Goal: Task Accomplishment & Management: Use online tool/utility

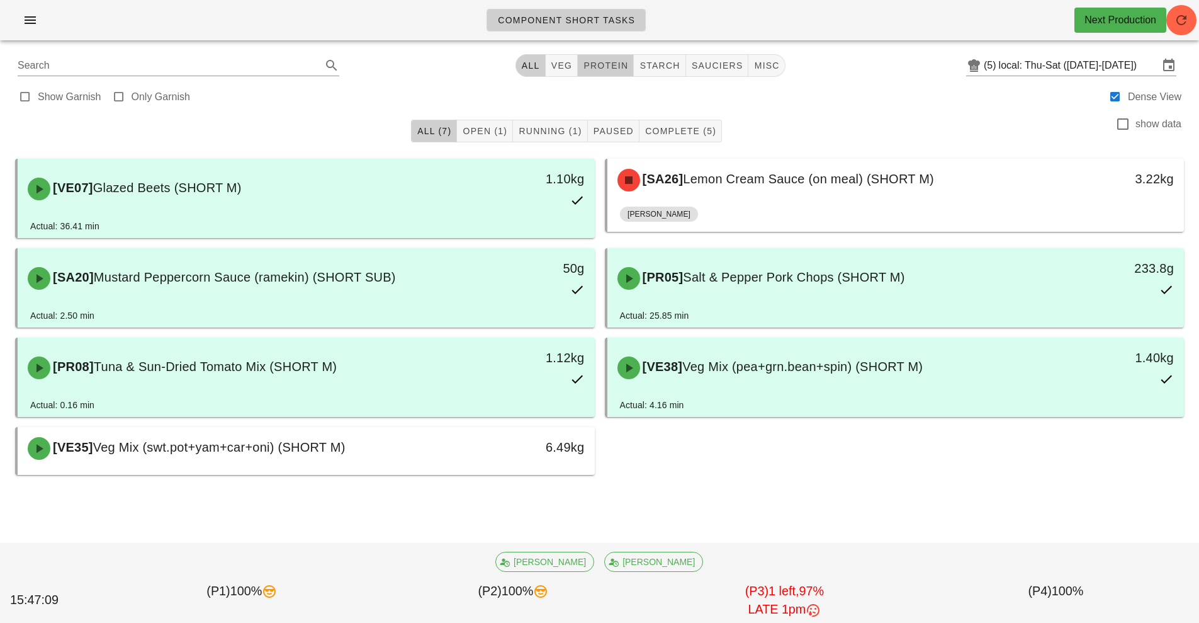
click at [616, 74] on button "protein" at bounding box center [606, 65] width 56 height 23
type input "team:protein"
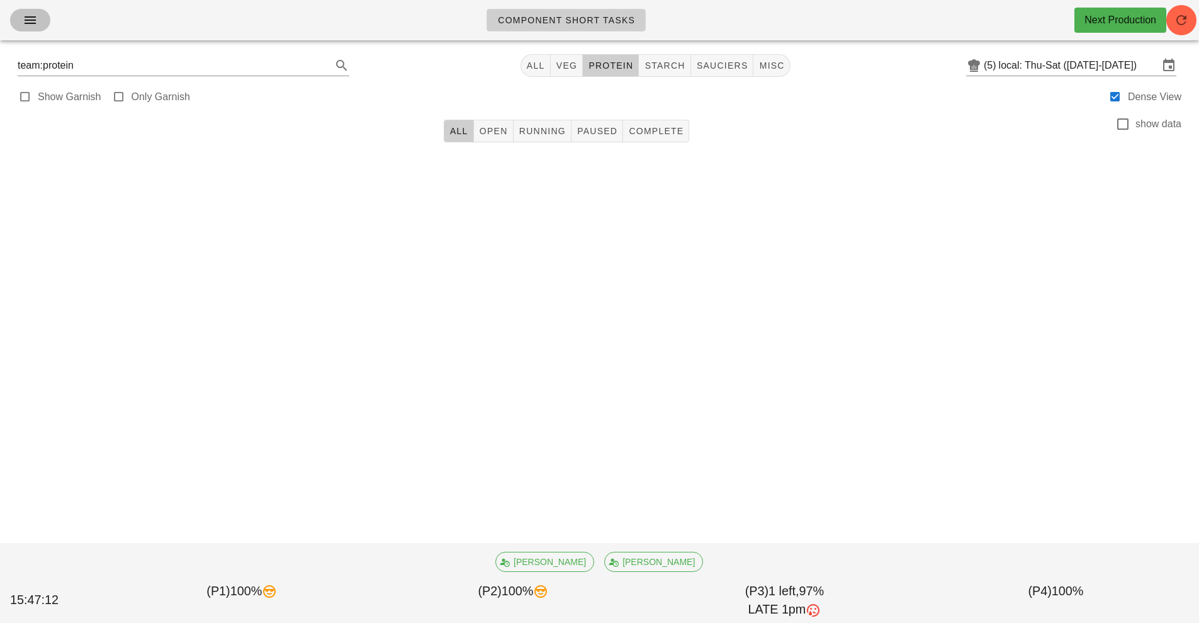
click at [48, 24] on button "button" at bounding box center [30, 20] width 40 height 23
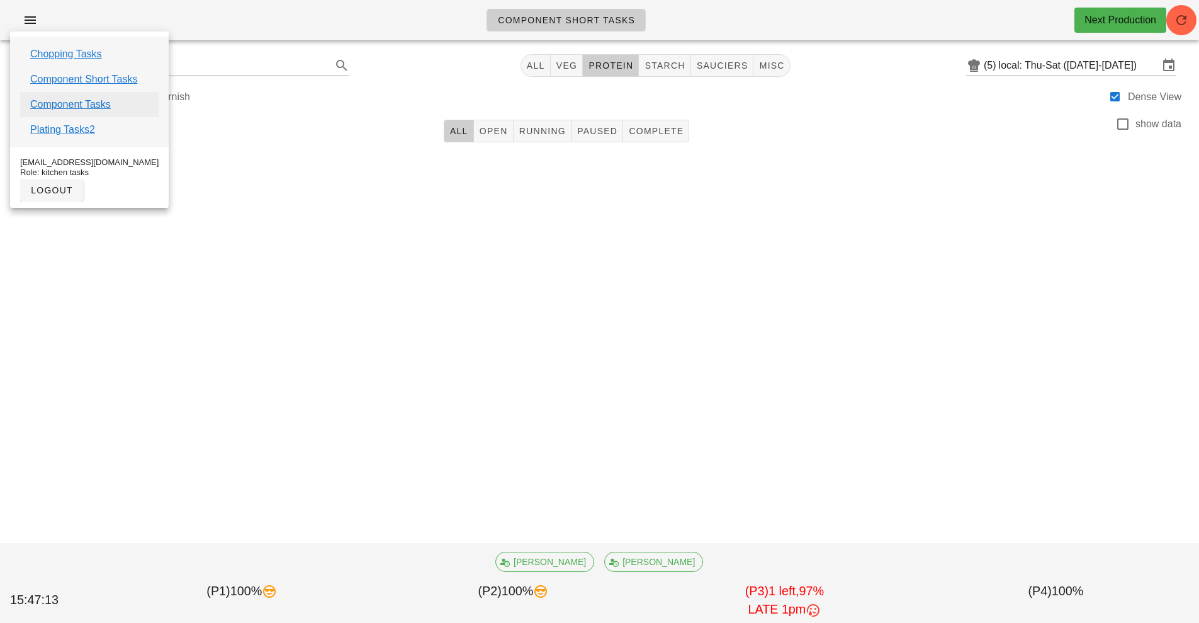
click at [99, 109] on link "Component Tasks" at bounding box center [70, 104] width 81 height 15
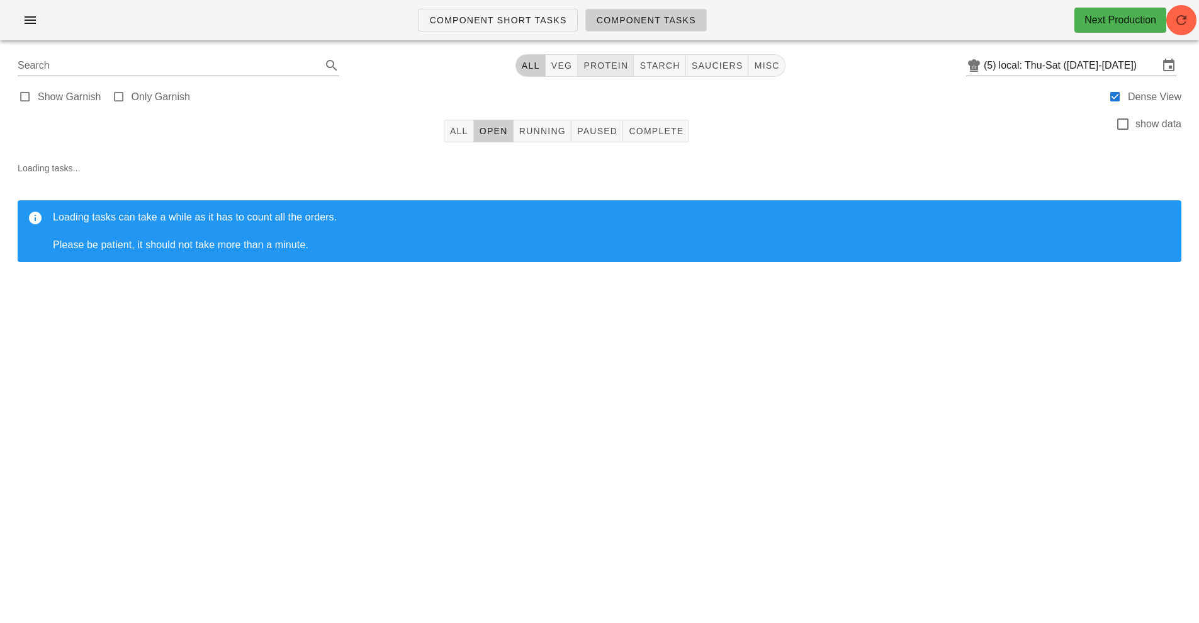
click at [624, 72] on button "protein" at bounding box center [606, 65] width 56 height 23
type input "team:protein"
click at [459, 132] on span "All" at bounding box center [458, 131] width 19 height 10
click at [1180, 17] on icon "button" at bounding box center [1181, 20] width 15 height 15
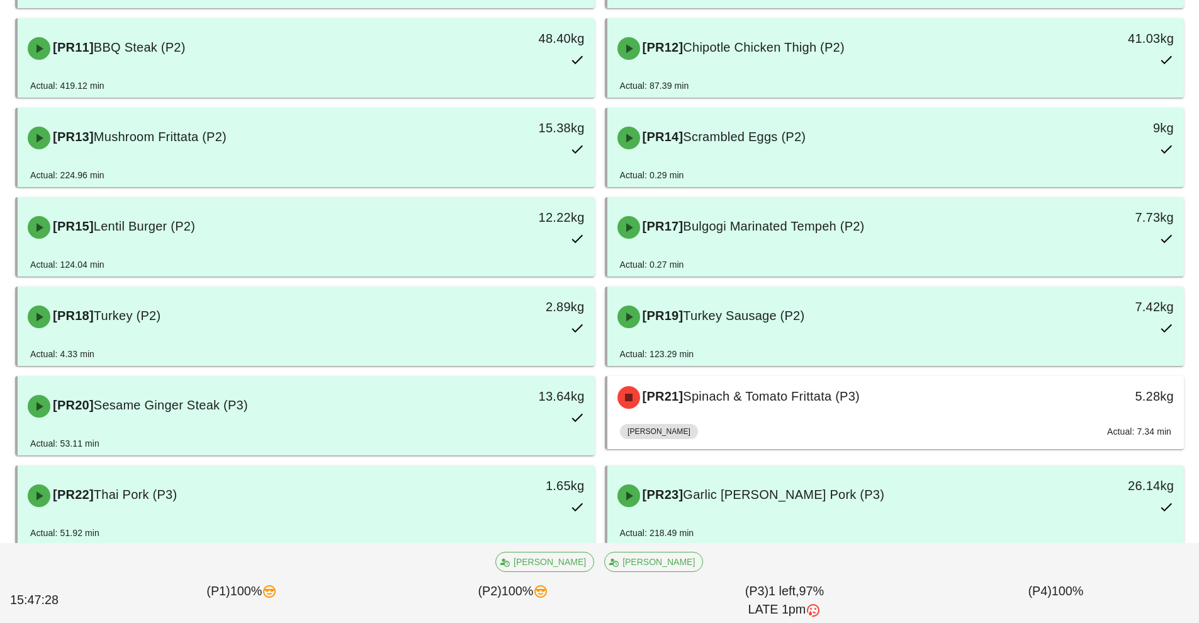
scroll to position [591, 0]
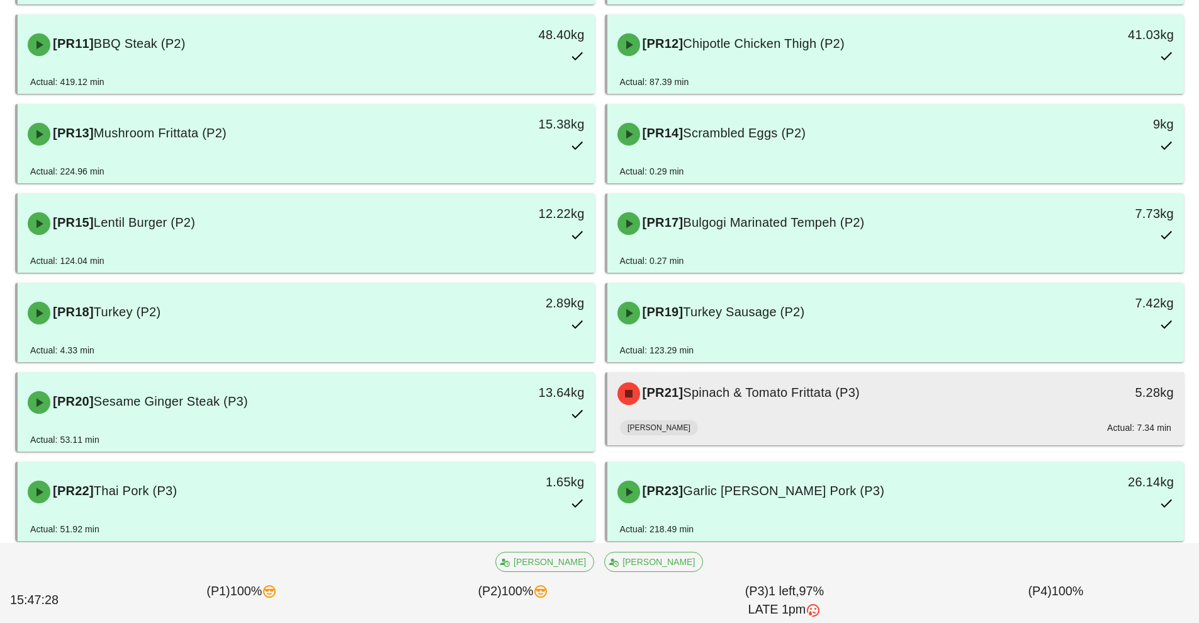
click at [804, 409] on div "[PR21] Spinach & Tomato Frittata (P3)" at bounding box center [824, 394] width 429 height 38
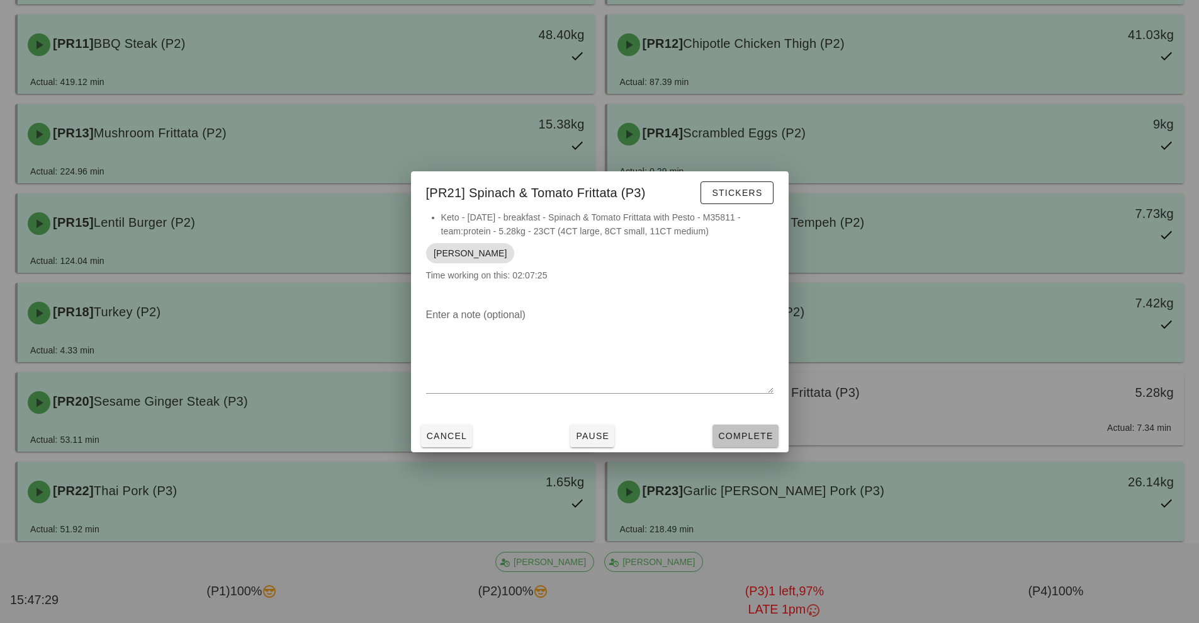
click at [746, 436] on span "Complete" at bounding box center [745, 436] width 55 height 10
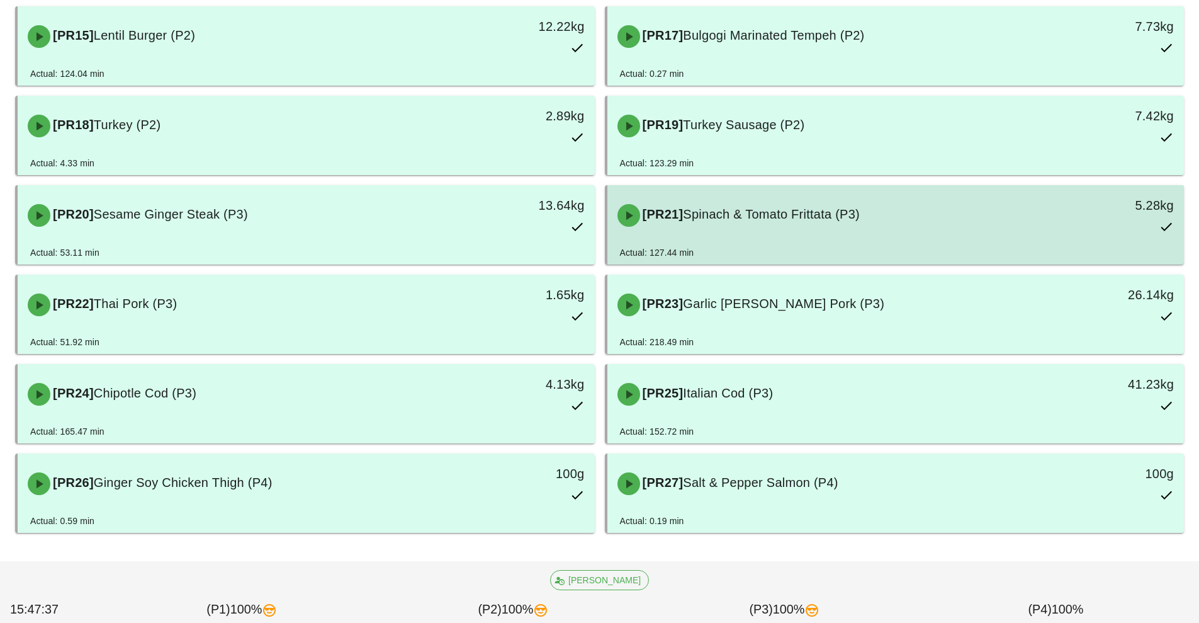
scroll to position [779, 0]
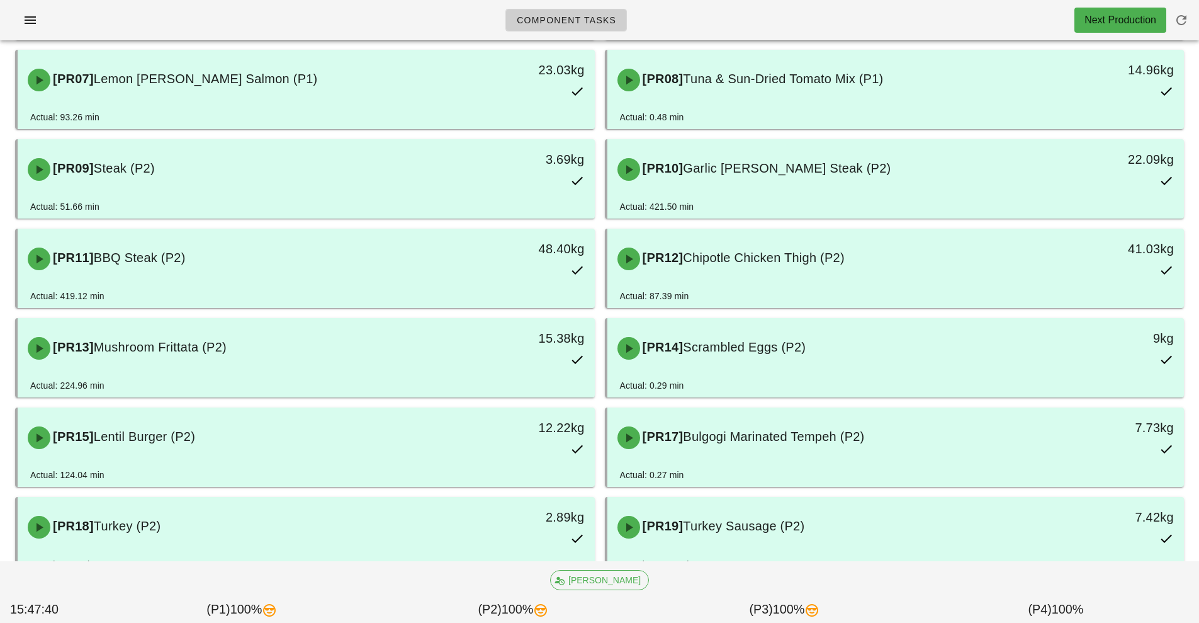
scroll to position [368, 0]
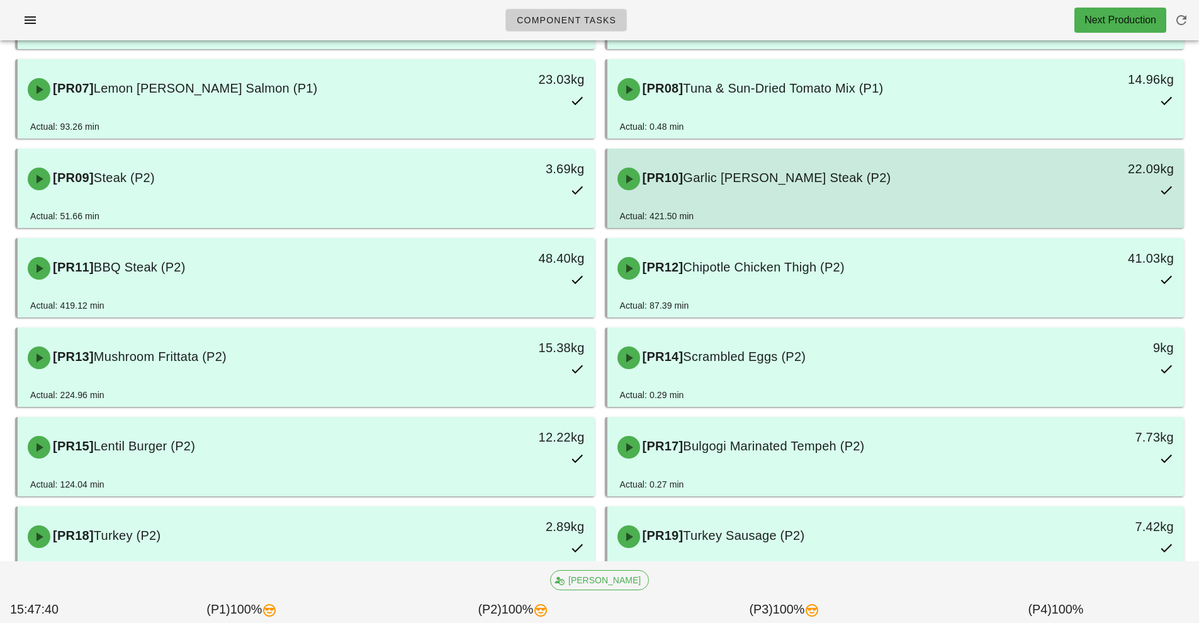
click at [799, 191] on div "[PR10] Garlic [PERSON_NAME] Steak (P2)" at bounding box center [824, 179] width 429 height 38
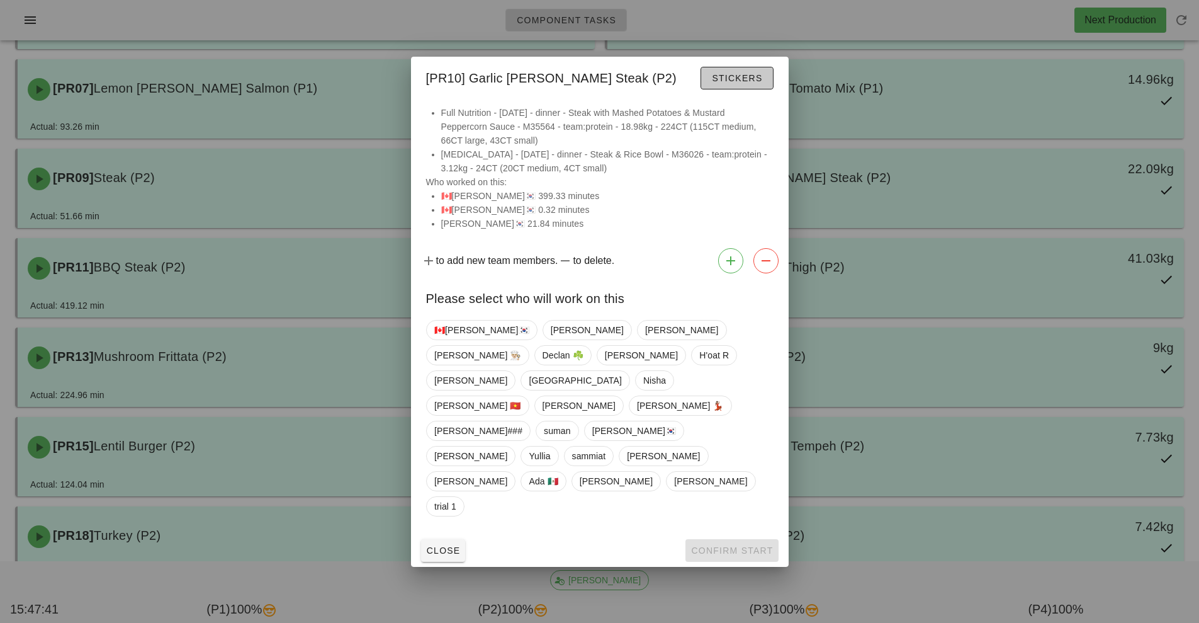
click at [762, 83] on span "Stickers" at bounding box center [736, 78] width 51 height 10
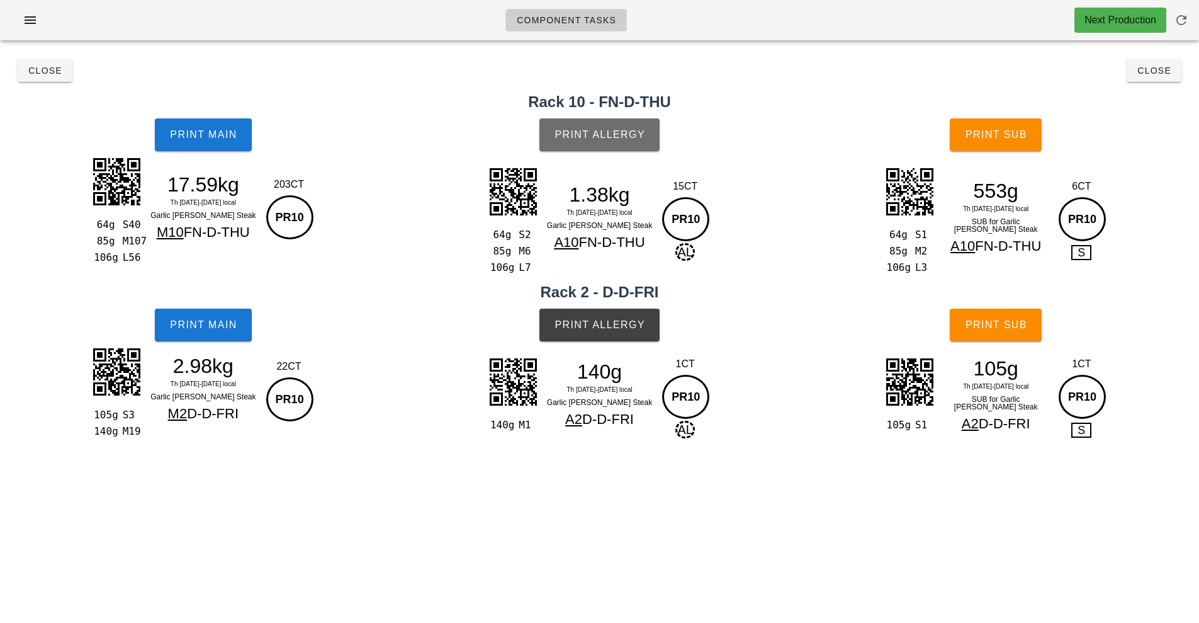
click at [621, 135] on span "Print Allergy" at bounding box center [599, 134] width 91 height 11
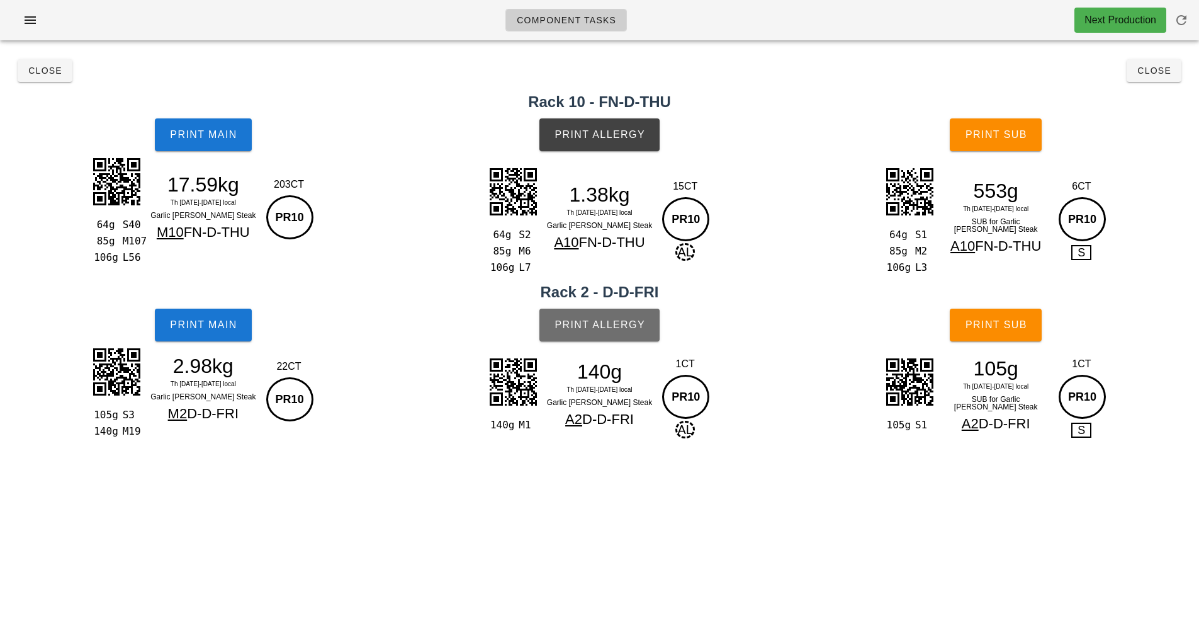
click at [616, 339] on button "Print Allergy" at bounding box center [599, 324] width 120 height 33
click at [127, 255] on div "L56" at bounding box center [131, 257] width 26 height 16
click at [37, 74] on span "Close" at bounding box center [45, 70] width 35 height 10
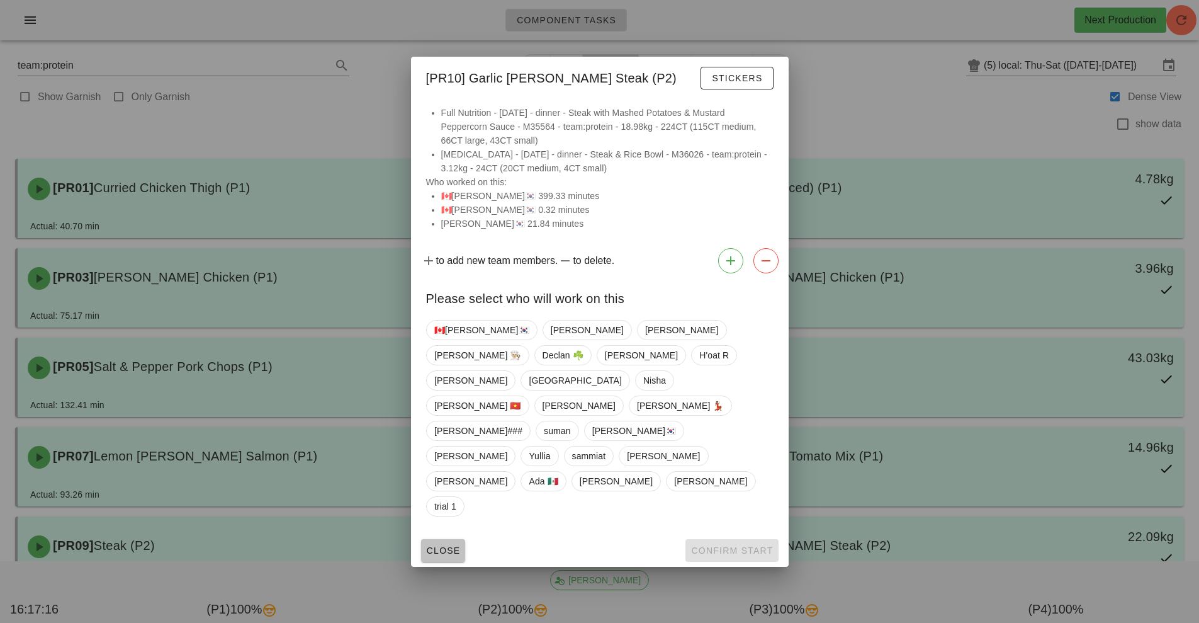
click at [444, 545] on span "Close" at bounding box center [443, 550] width 35 height 10
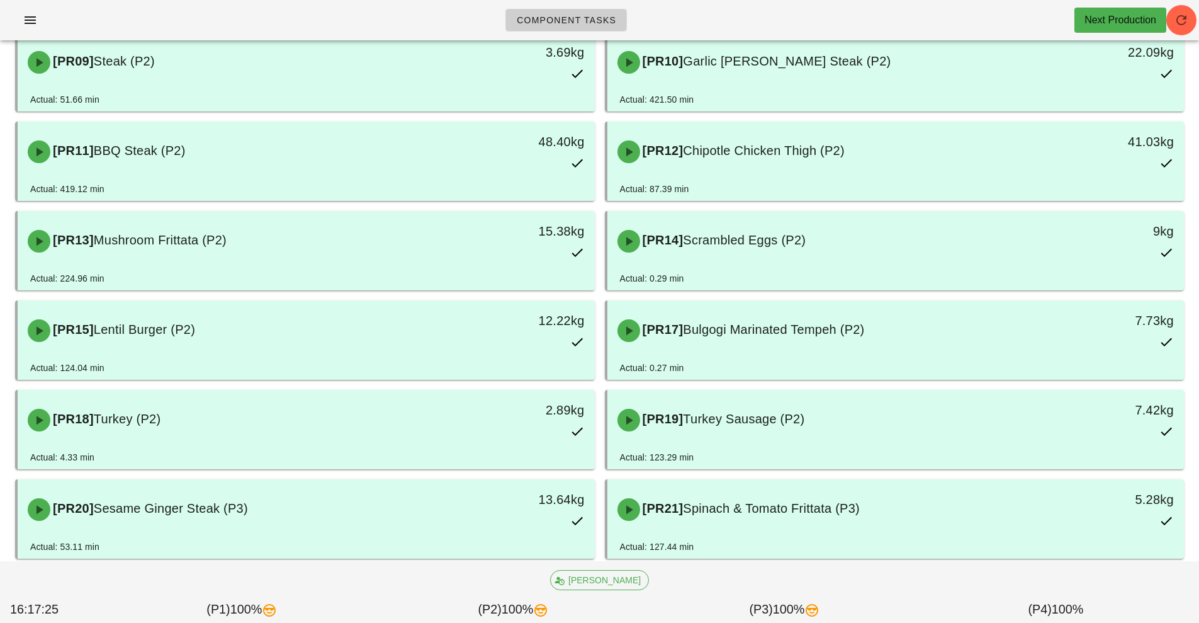
scroll to position [483, 0]
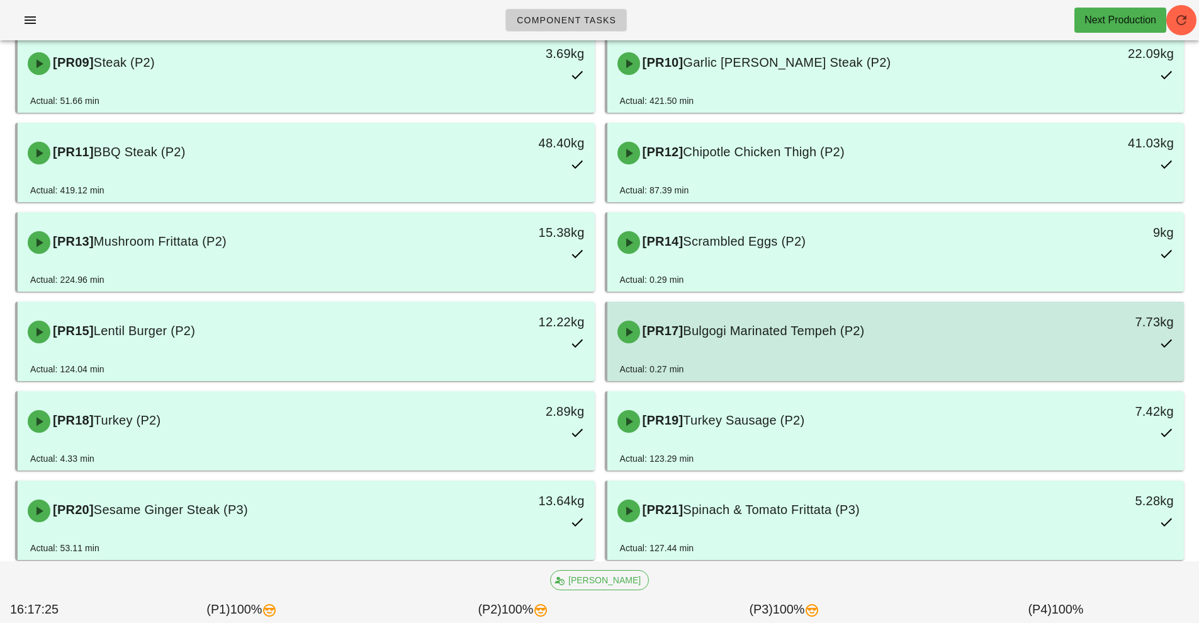
click at [825, 339] on div "[PR17] Bulgogi Marinated Tempeh (P2)" at bounding box center [824, 332] width 429 height 38
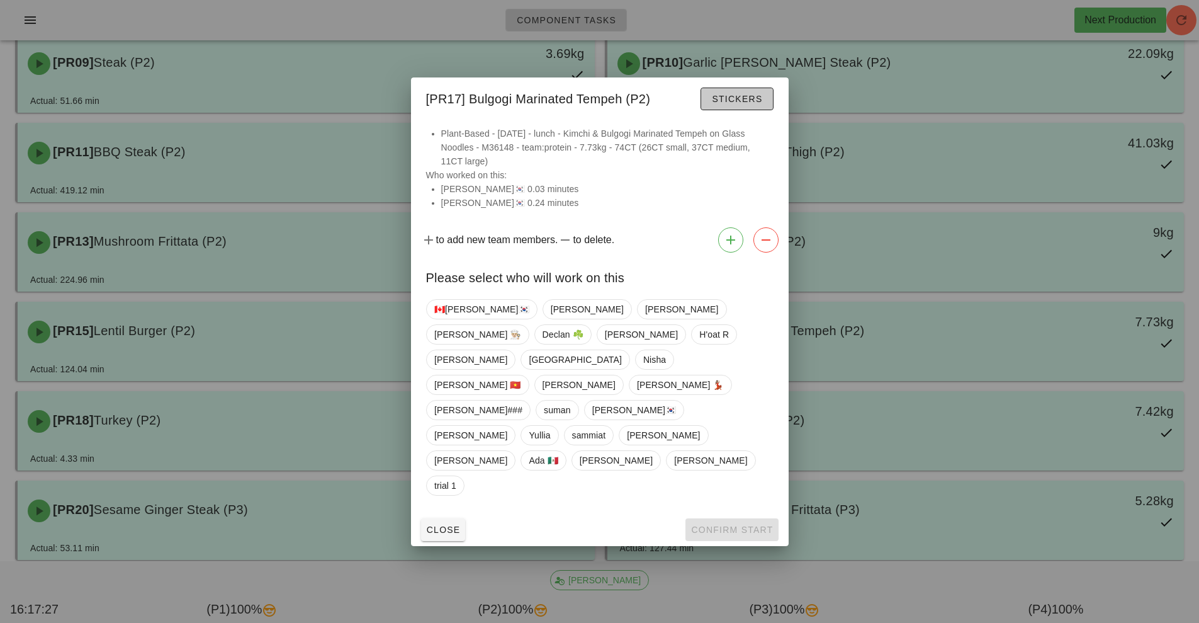
click at [747, 104] on span "Stickers" at bounding box center [736, 99] width 51 height 10
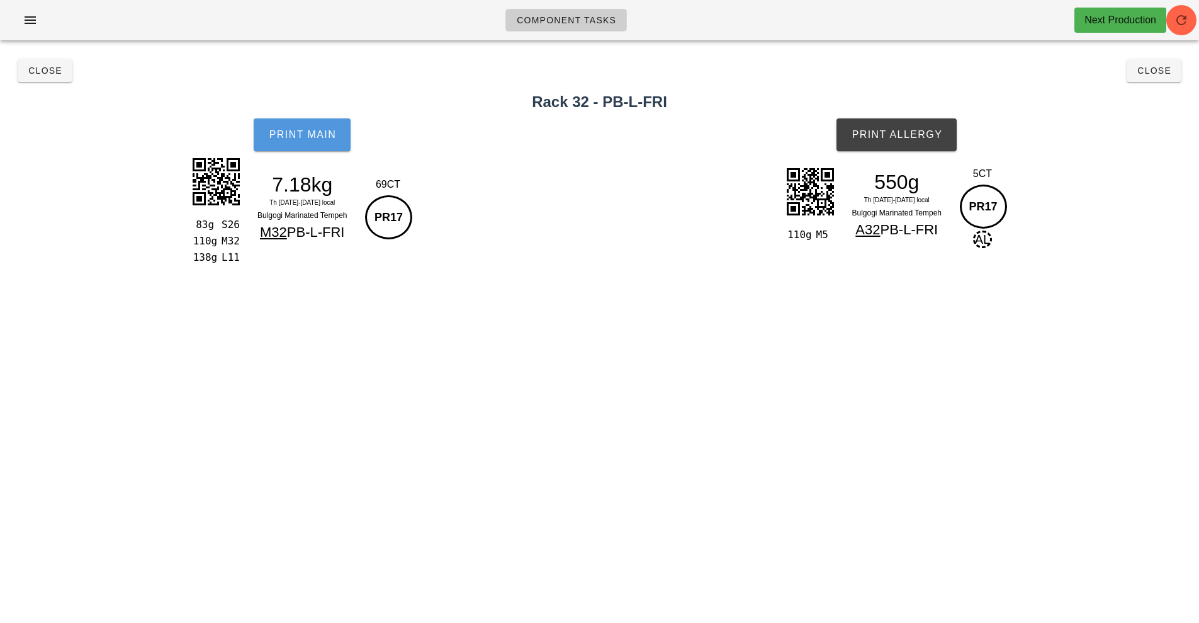
click at [317, 138] on span "Print Main" at bounding box center [302, 134] width 68 height 11
click at [692, 336] on div "Component Tasks Next Production team:protein All veg protein starch sauciers mi…" at bounding box center [599, 311] width 1199 height 623
click at [728, 369] on div "Component Tasks Next Production team:protein All veg protein starch sauciers mi…" at bounding box center [599, 311] width 1199 height 623
click at [755, 408] on div "Component Tasks Next Production team:protein All veg protein starch sauciers mi…" at bounding box center [599, 311] width 1199 height 623
click at [776, 493] on div "Component Tasks Next Production team:protein All veg protein starch sauciers mi…" at bounding box center [599, 311] width 1199 height 623
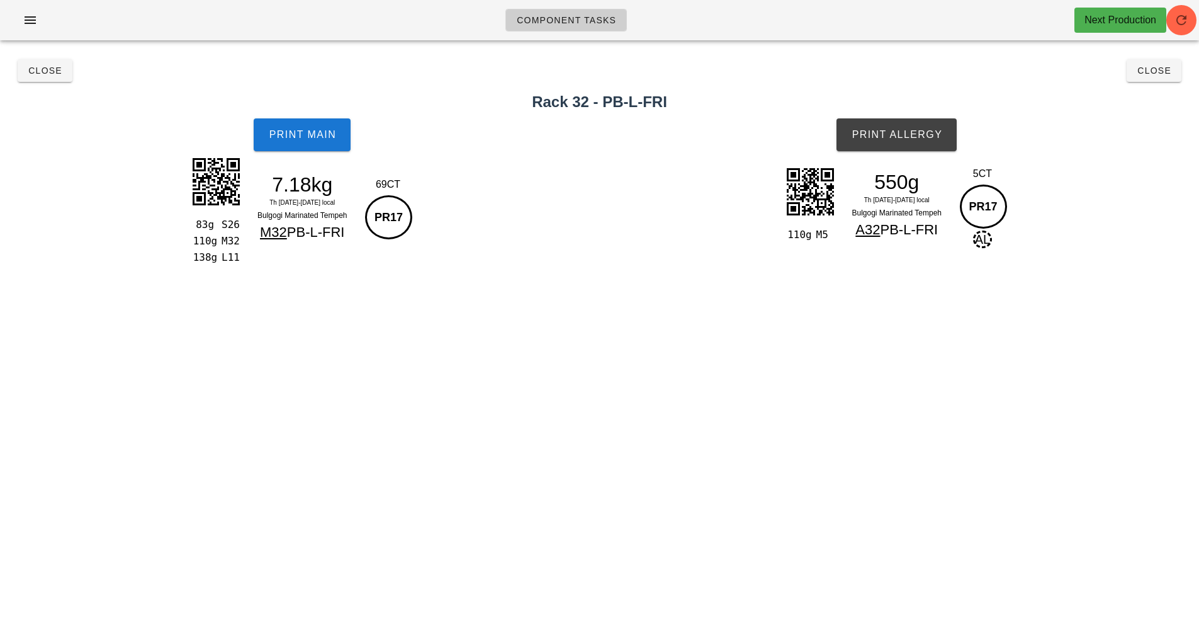
click at [777, 509] on div "Component Tasks Next Production team:protein All veg protein starch sauciers mi…" at bounding box center [599, 311] width 1199 height 623
click at [1190, 16] on span "button" at bounding box center [1181, 20] width 30 height 15
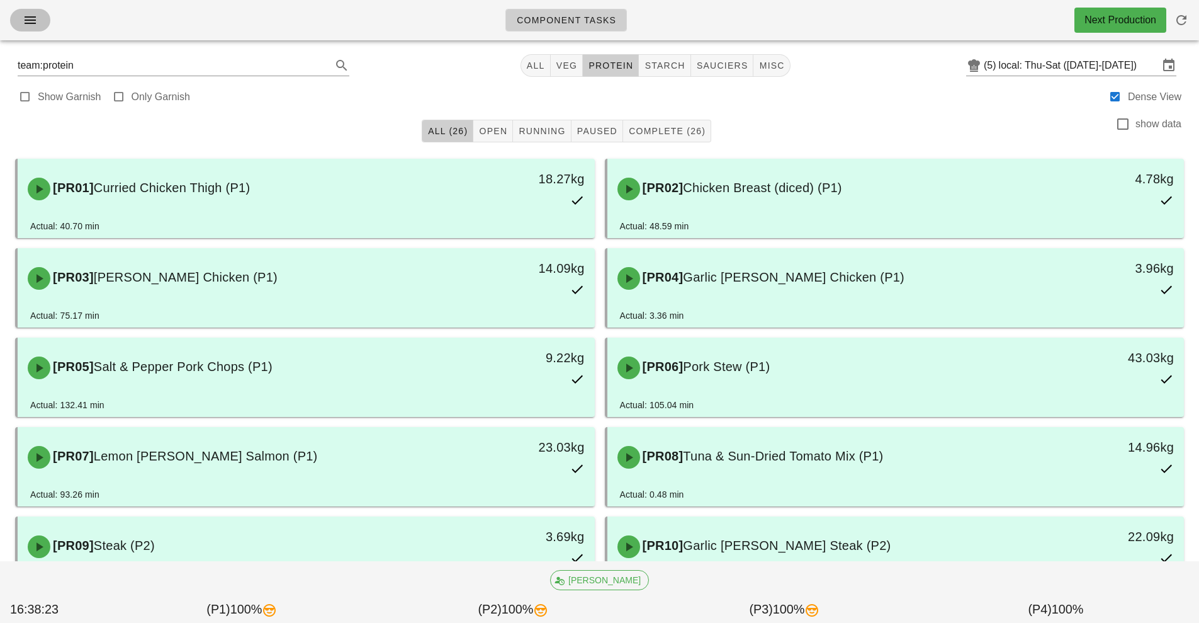
click at [33, 25] on icon "button" at bounding box center [30, 20] width 15 height 15
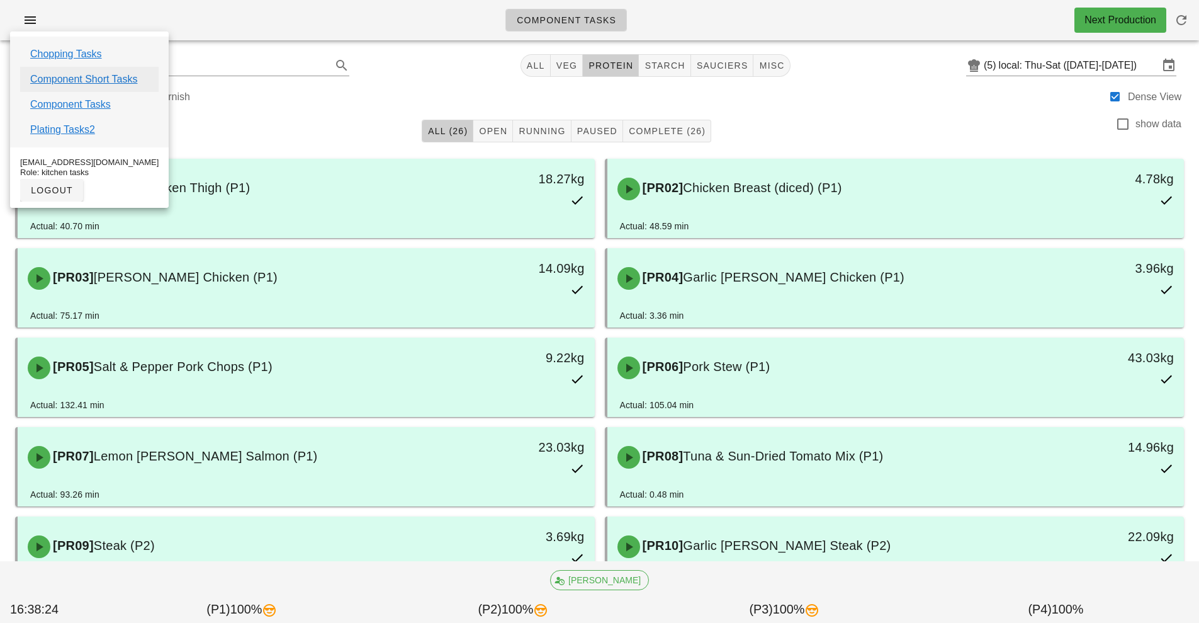
click at [127, 78] on link "Component Short Tasks" at bounding box center [83, 79] width 107 height 15
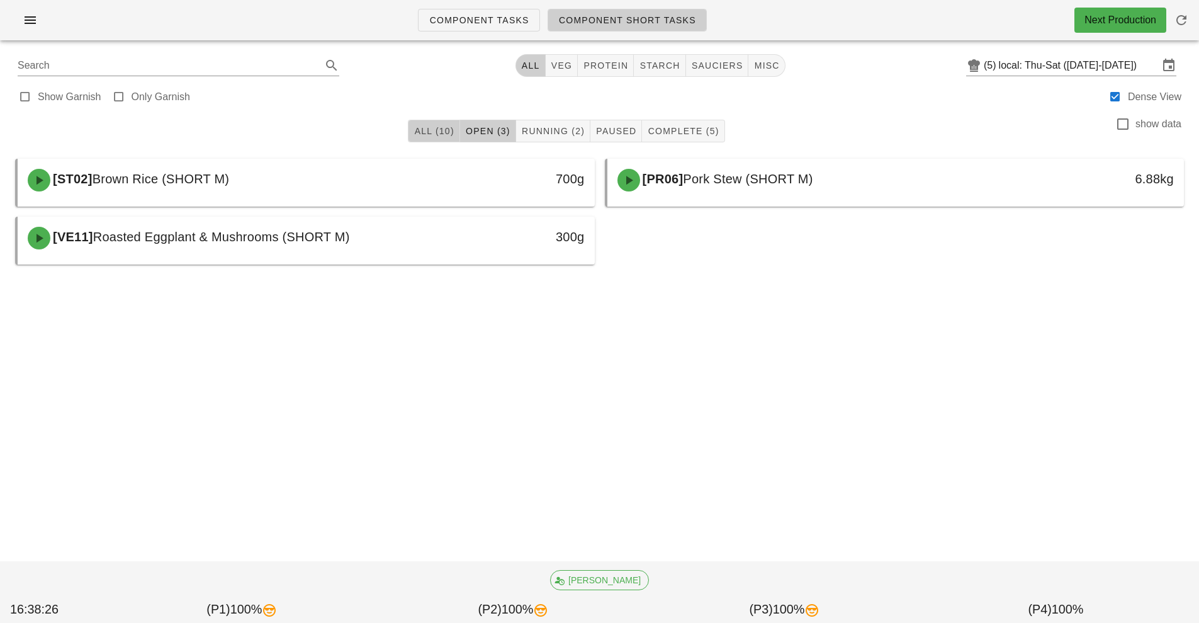
click at [426, 131] on span "All (10)" at bounding box center [434, 131] width 40 height 10
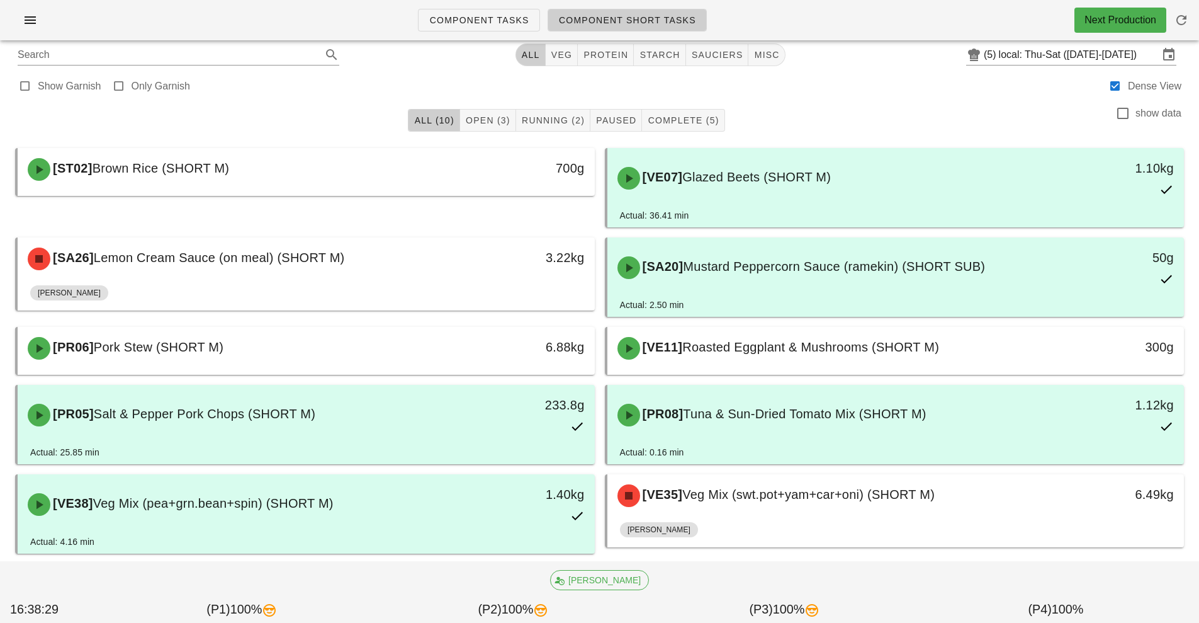
scroll to position [32, 0]
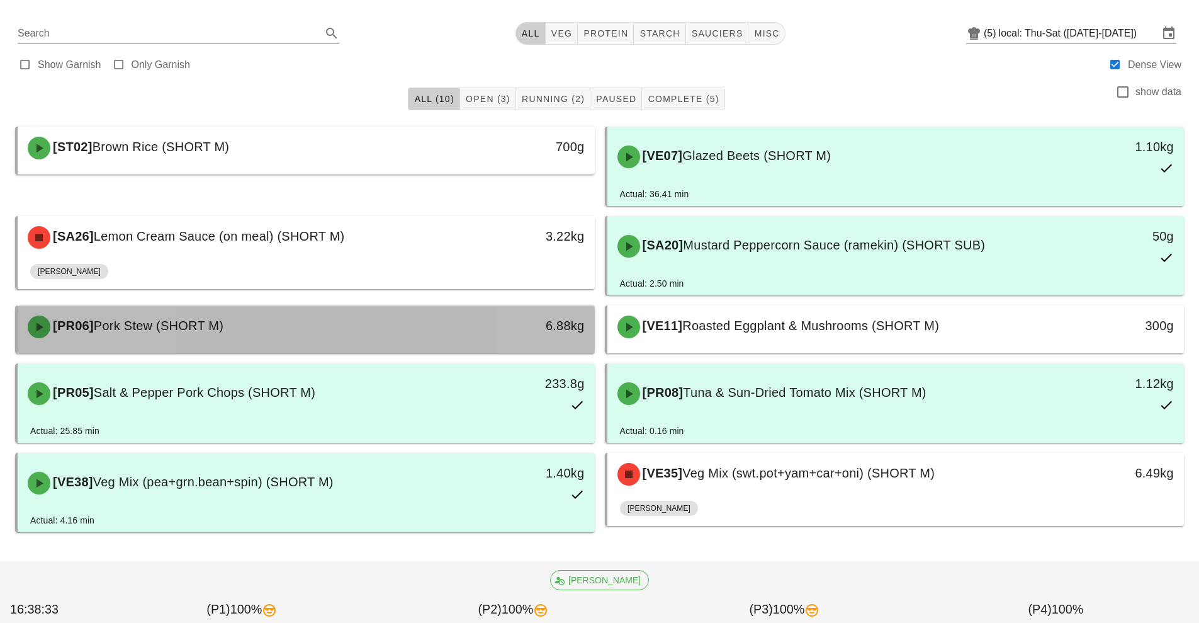
click at [422, 322] on div "[PR06] Pork Stew (SHORT M)" at bounding box center [234, 327] width 429 height 38
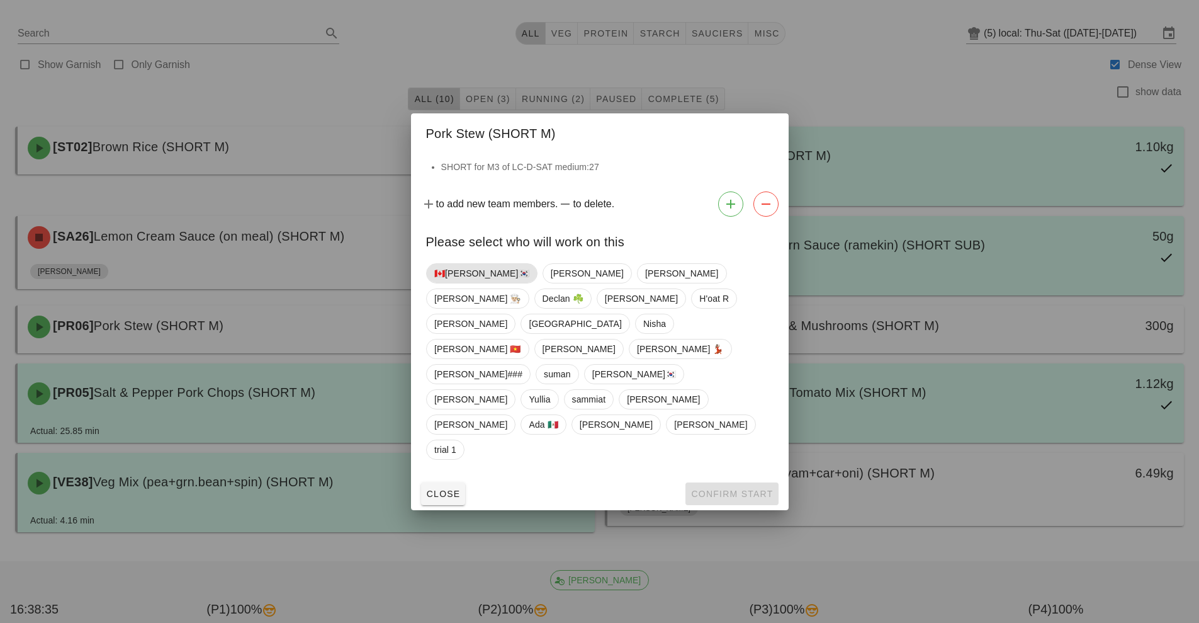
click at [450, 283] on span "🇨🇦[PERSON_NAME]🇰🇷" at bounding box center [481, 273] width 95 height 19
click at [731, 482] on button "Confirm Start" at bounding box center [731, 493] width 93 height 23
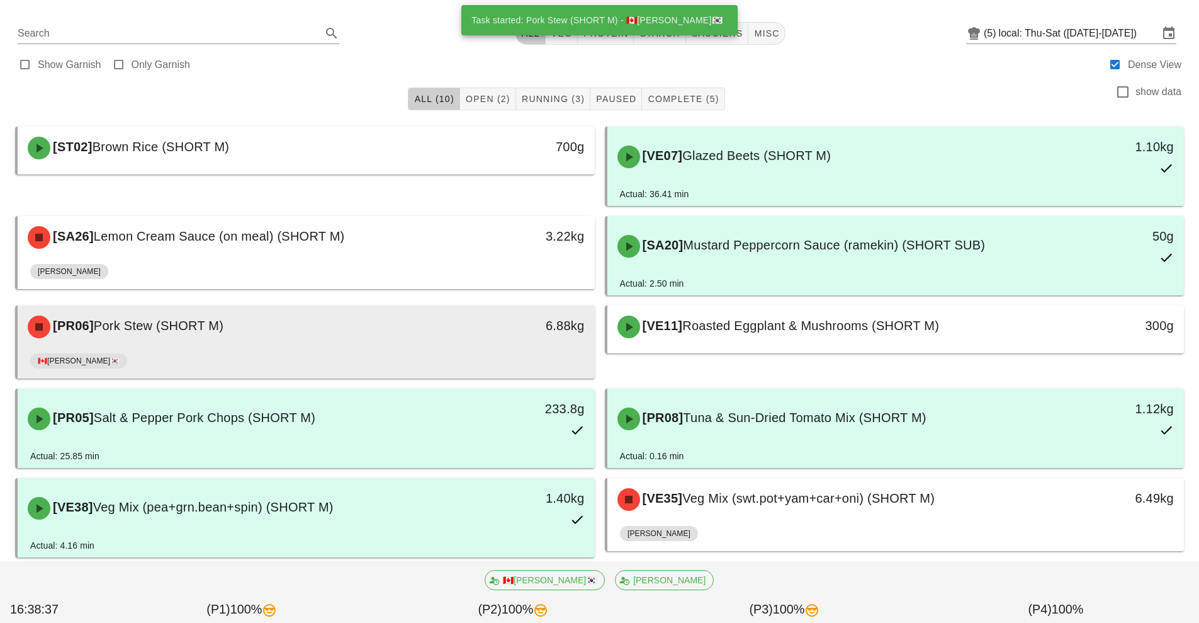
click at [456, 356] on div "🇨🇦[PERSON_NAME]🇰🇷" at bounding box center [306, 363] width 552 height 30
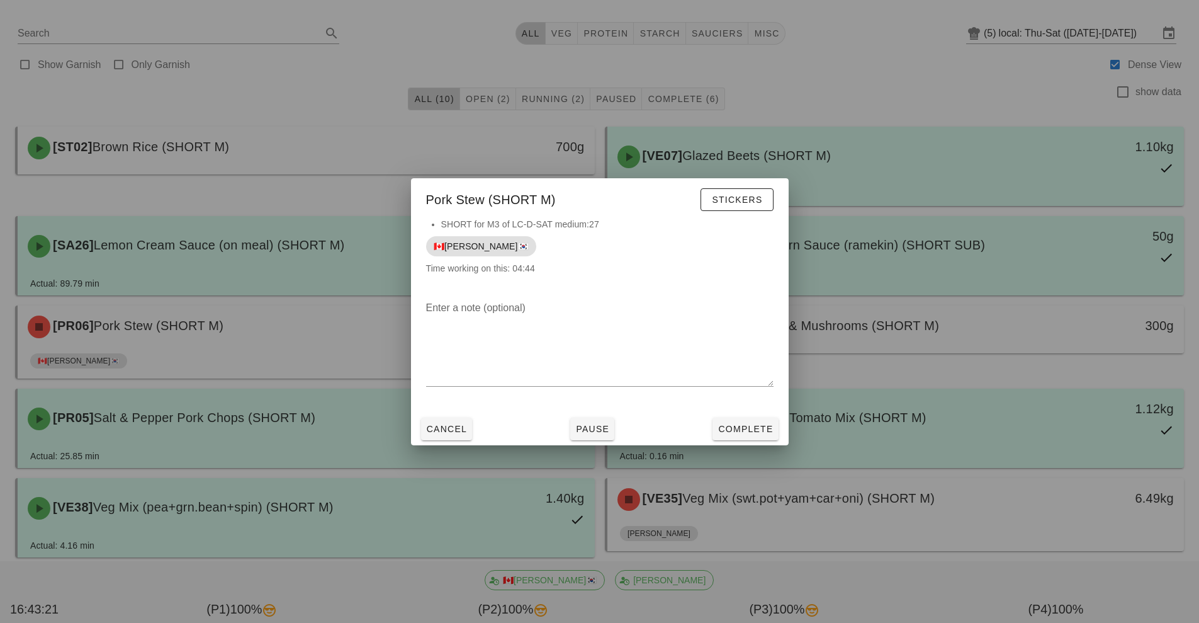
click at [986, 113] on div at bounding box center [599, 311] width 1199 height 623
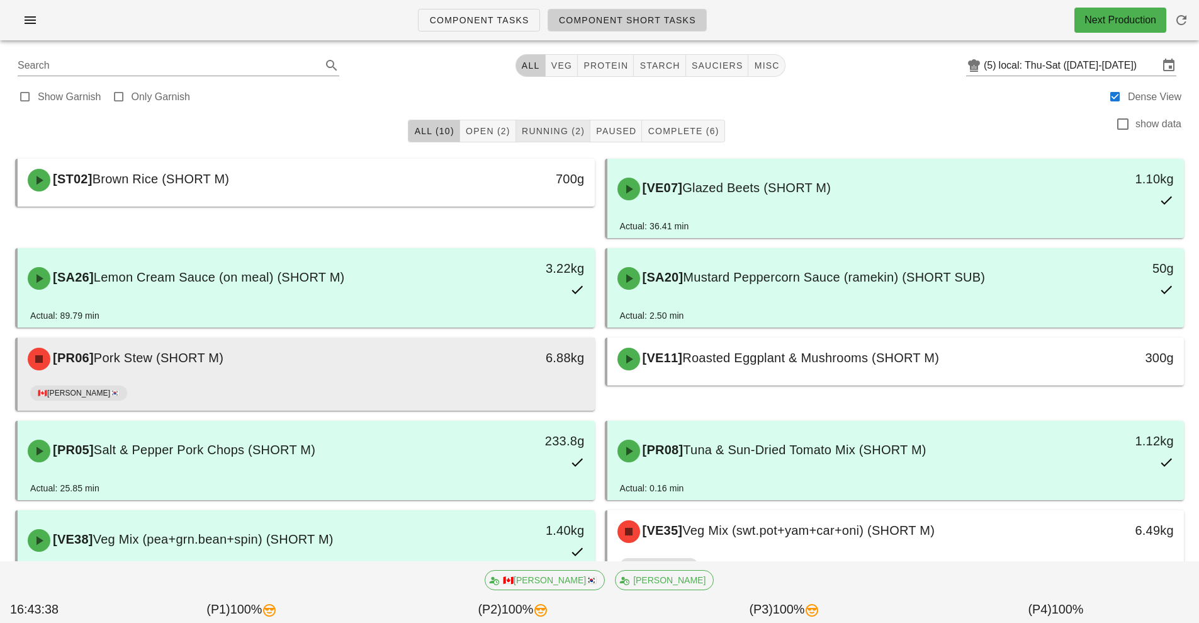
click at [551, 140] on button "Running (2)" at bounding box center [553, 131] width 74 height 23
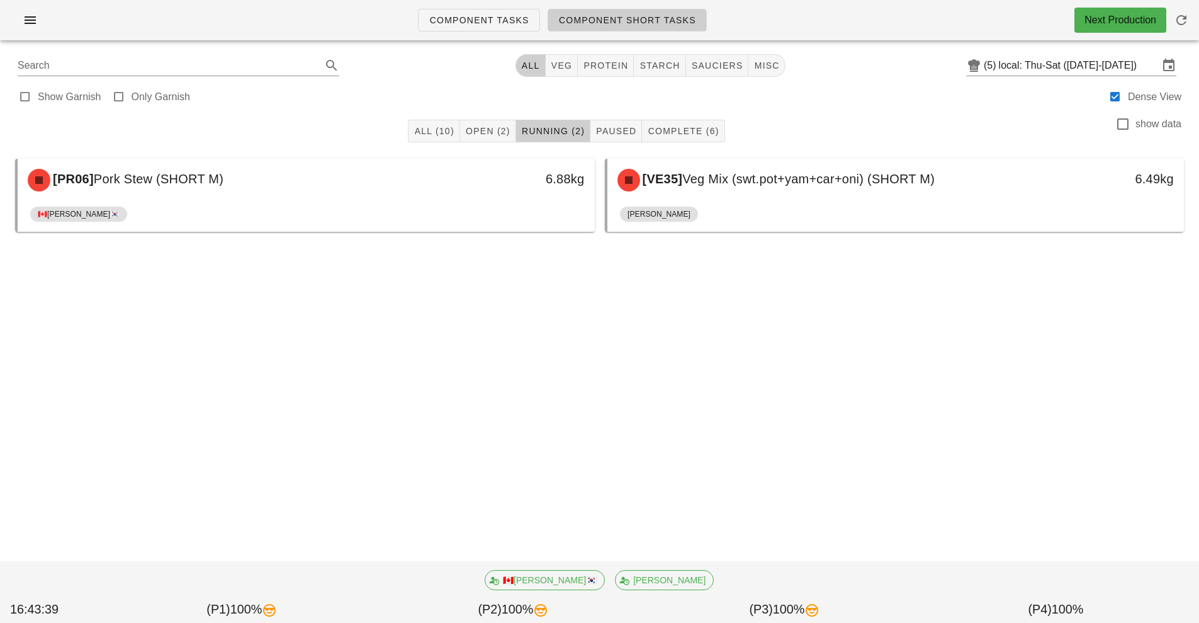
click at [704, 195] on div "[VE35] Veg Mix (swt.pot+yam+car+oni) (SHORT M)" at bounding box center [824, 180] width 429 height 38
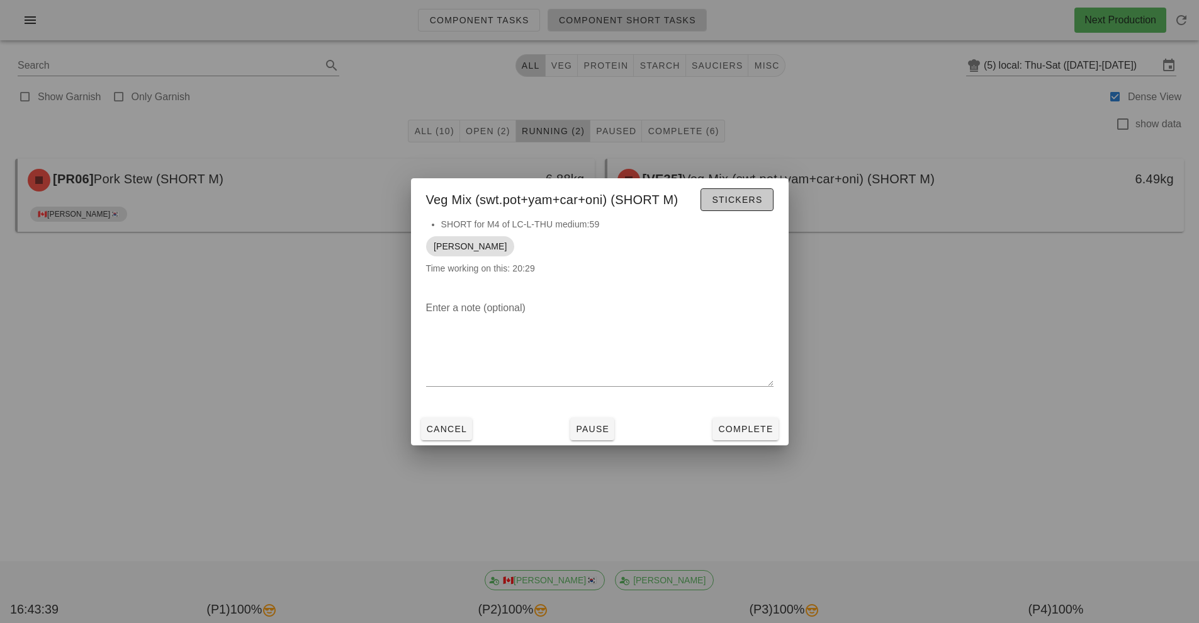
click at [729, 195] on span "Stickers" at bounding box center [736, 200] width 51 height 10
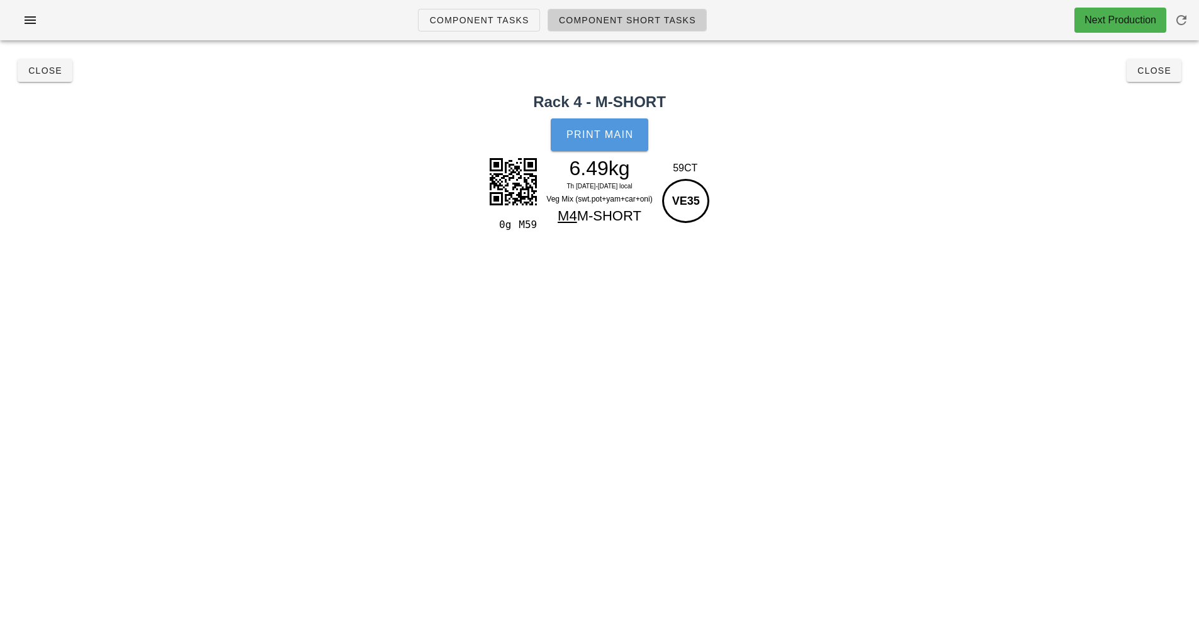
click at [580, 141] on button "Print Main" at bounding box center [599, 134] width 97 height 33
click at [1159, 77] on button "Close" at bounding box center [1154, 70] width 55 height 23
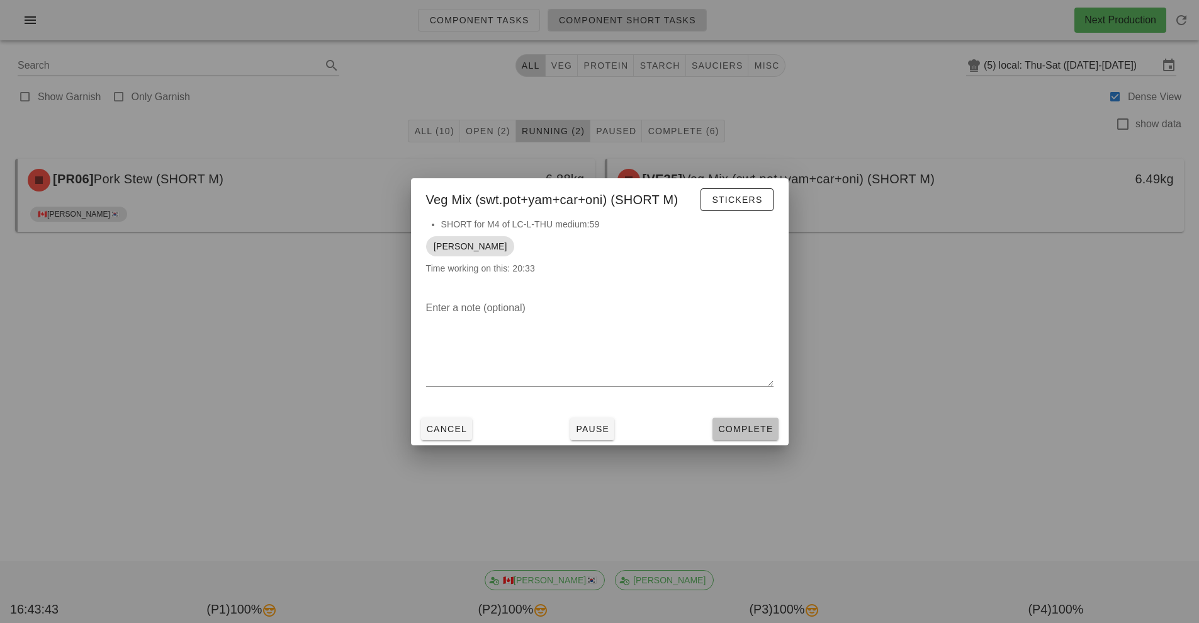
click at [759, 429] on span "Complete" at bounding box center [745, 429] width 55 height 10
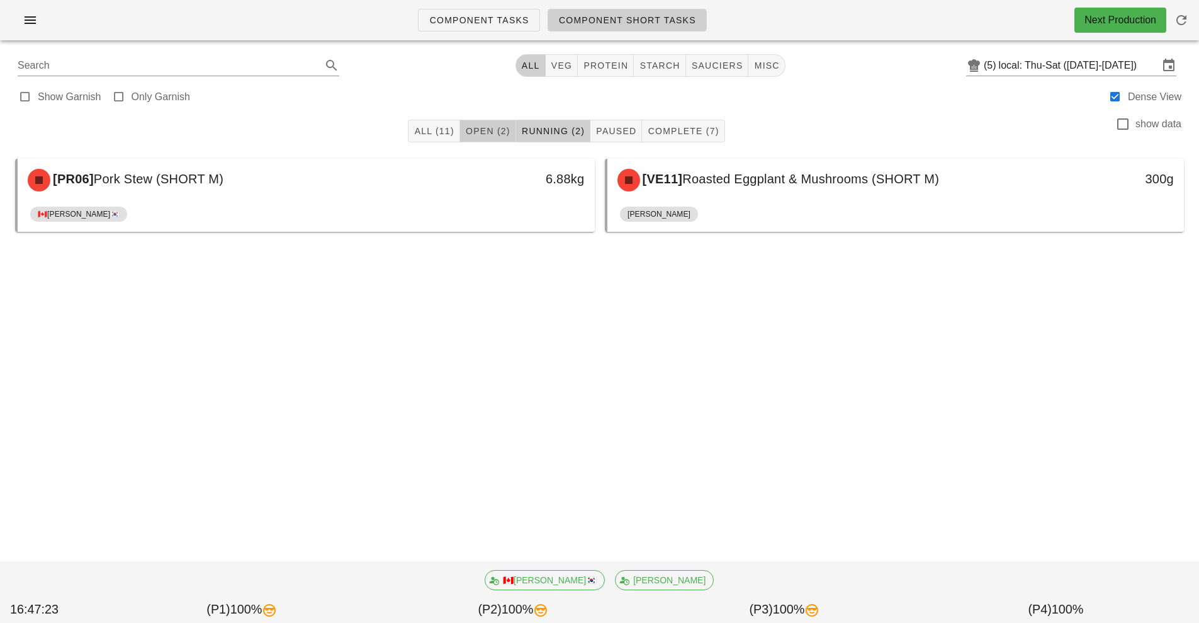
click at [482, 132] on span "Open (2)" at bounding box center [487, 131] width 45 height 10
click at [556, 135] on span "Running (2)" at bounding box center [553, 131] width 64 height 10
click at [711, 135] on span "Complete (7)" at bounding box center [683, 131] width 72 height 10
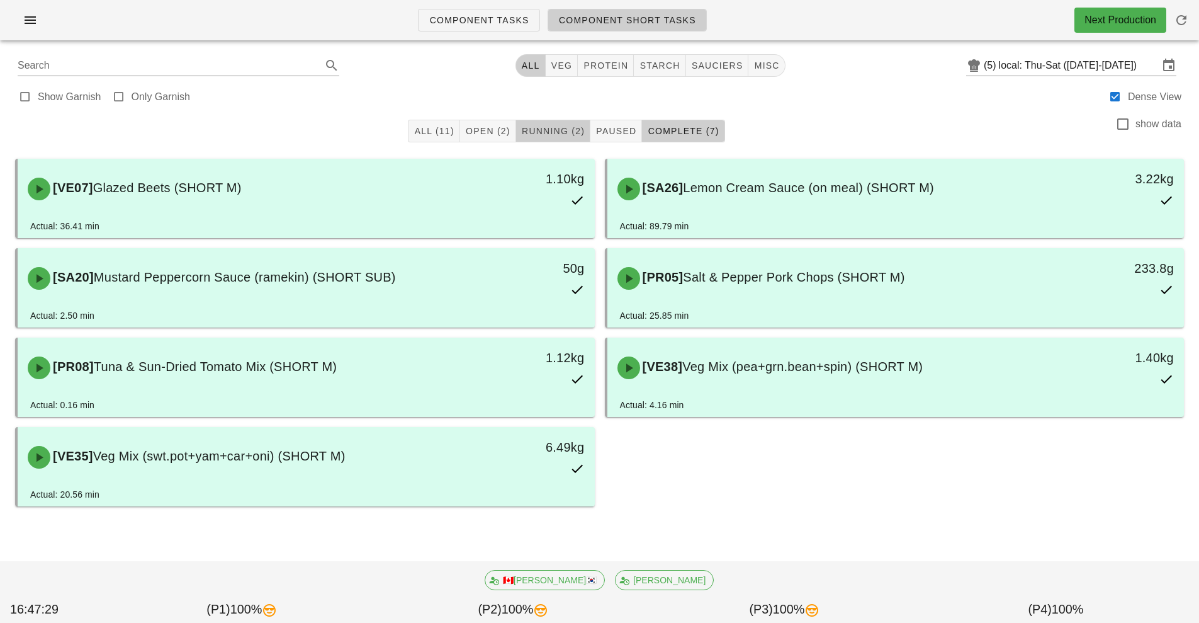
click at [563, 129] on span "Running (2)" at bounding box center [553, 131] width 64 height 10
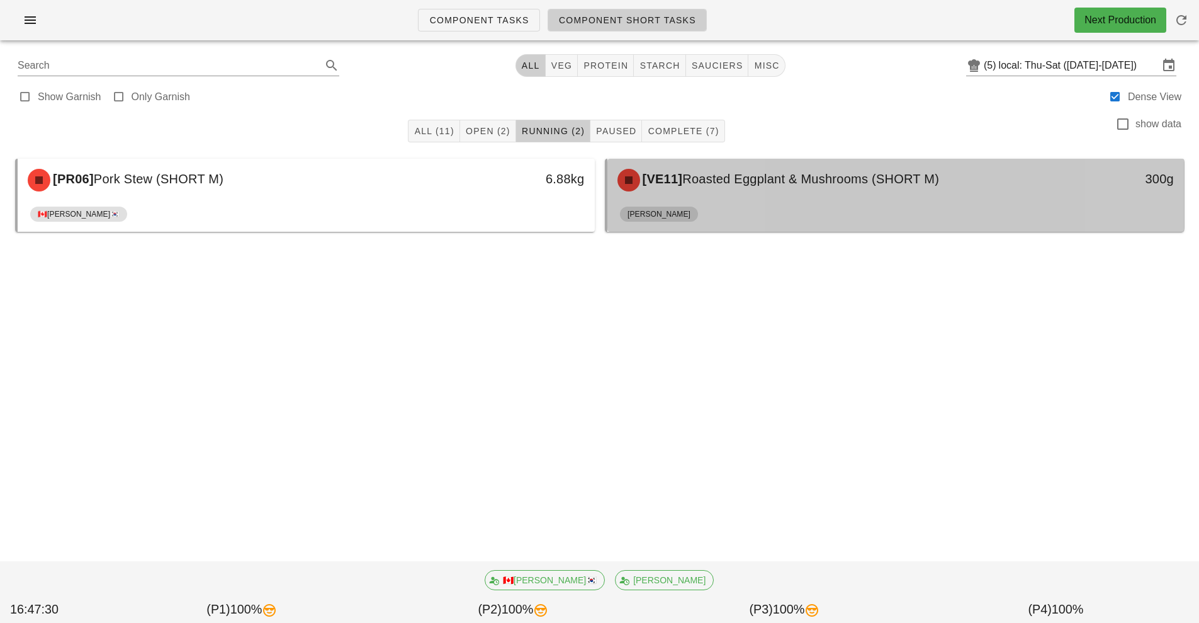
click at [708, 201] on div "[PERSON_NAME]" at bounding box center [896, 216] width 552 height 30
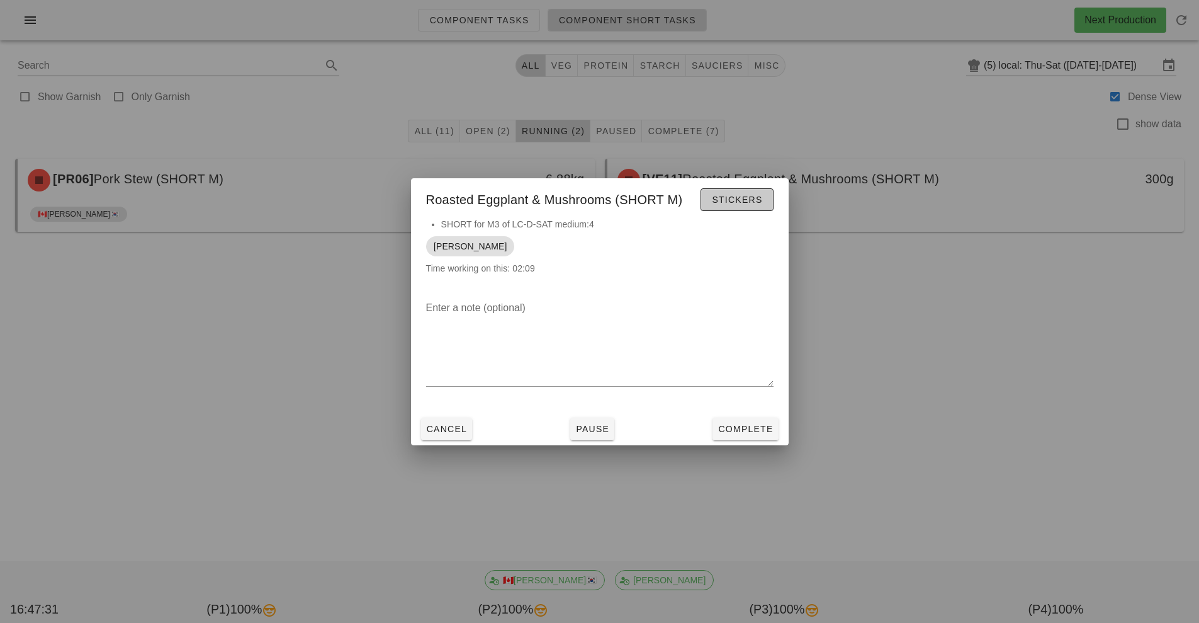
click at [742, 203] on span "Stickers" at bounding box center [736, 200] width 51 height 10
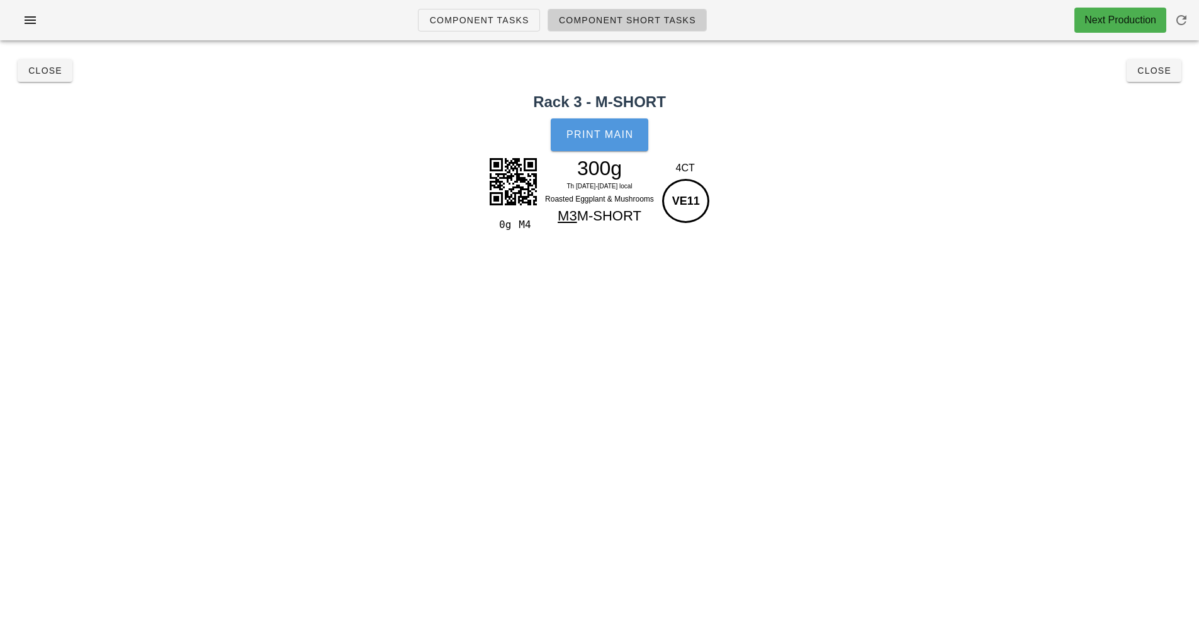
click at [589, 130] on span "Print Main" at bounding box center [600, 134] width 68 height 11
click at [1154, 71] on span "Close" at bounding box center [1154, 70] width 35 height 10
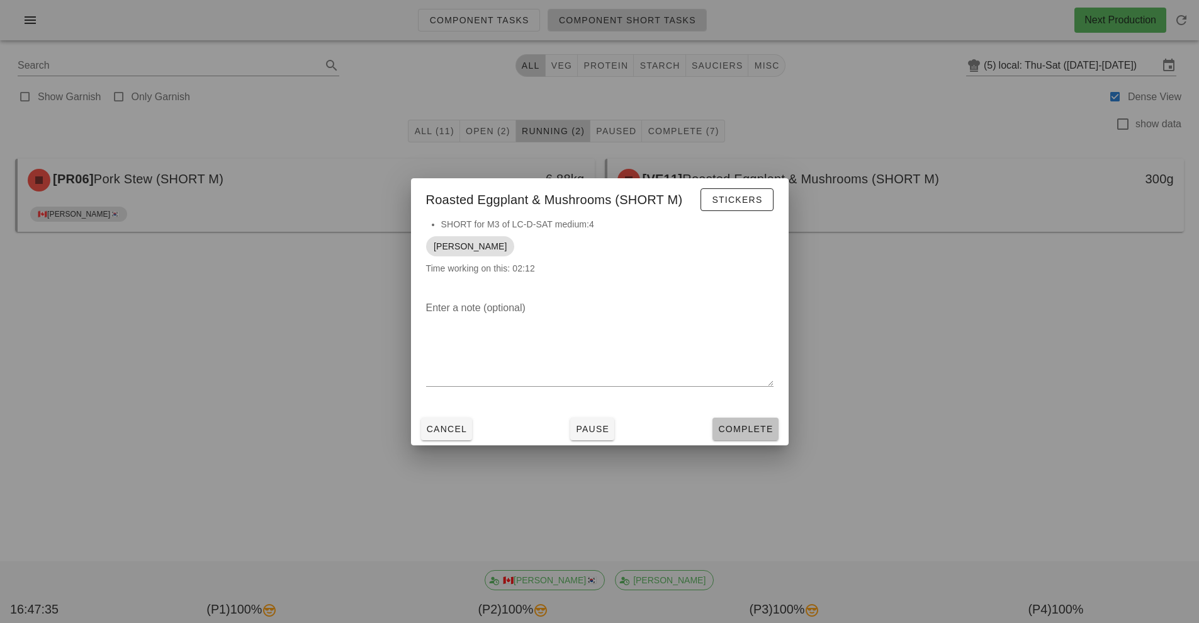
click at [759, 429] on span "Complete" at bounding box center [745, 429] width 55 height 10
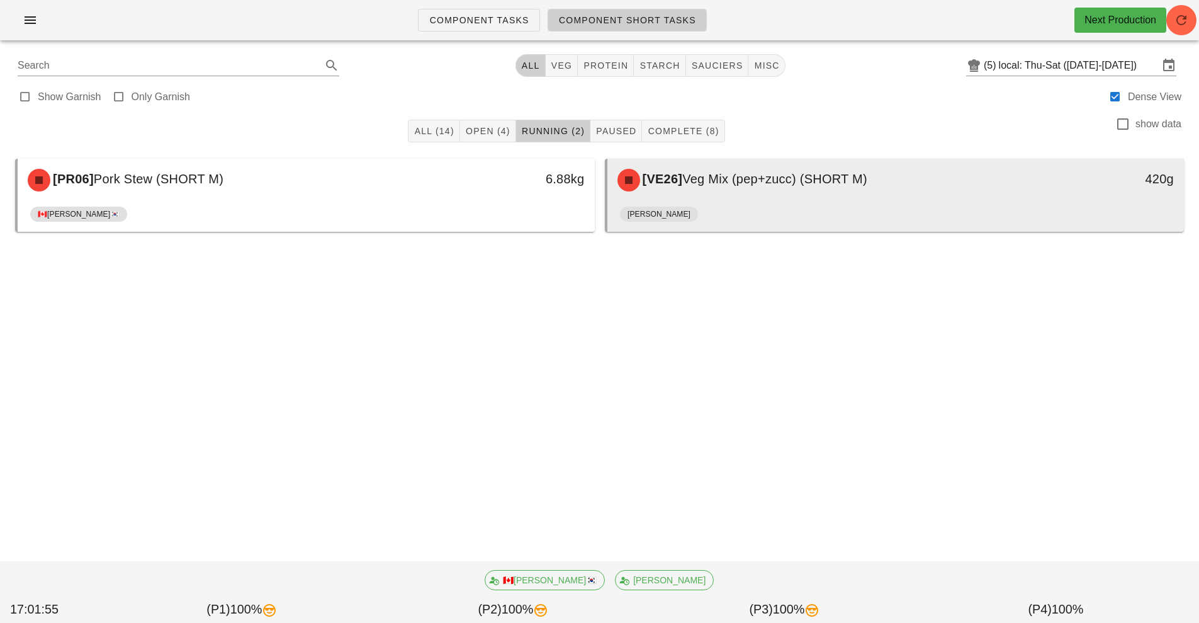
click at [799, 220] on div "[PERSON_NAME]" at bounding box center [896, 216] width 552 height 30
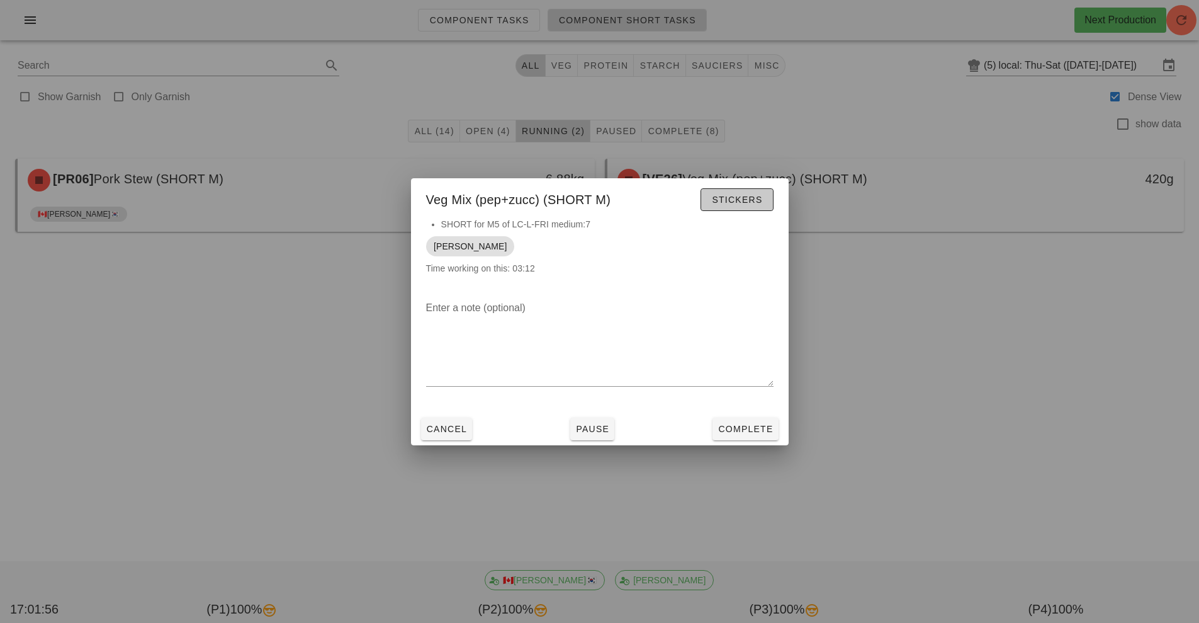
click at [758, 203] on span "Stickers" at bounding box center [736, 200] width 51 height 10
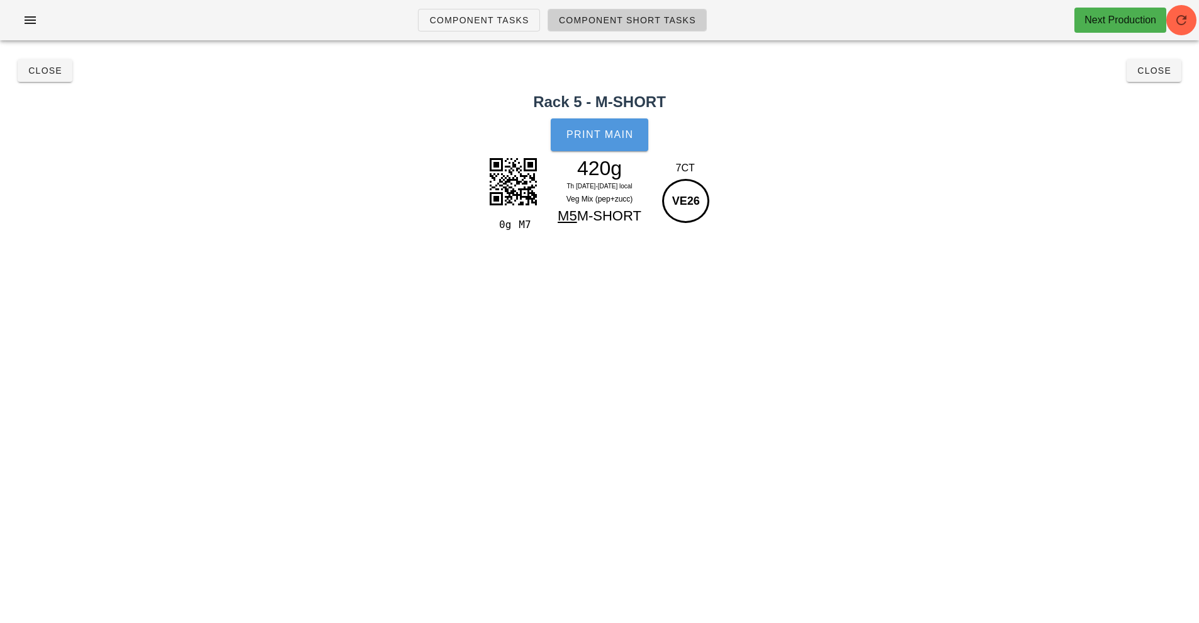
click at [598, 142] on button "Print Main" at bounding box center [599, 134] width 97 height 33
